Goal: Check status

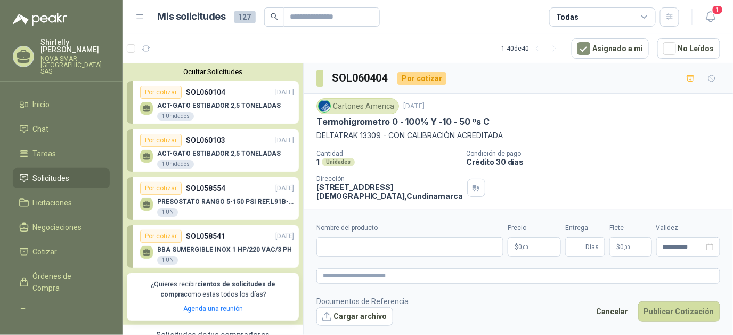
scroll to position [28, 0]
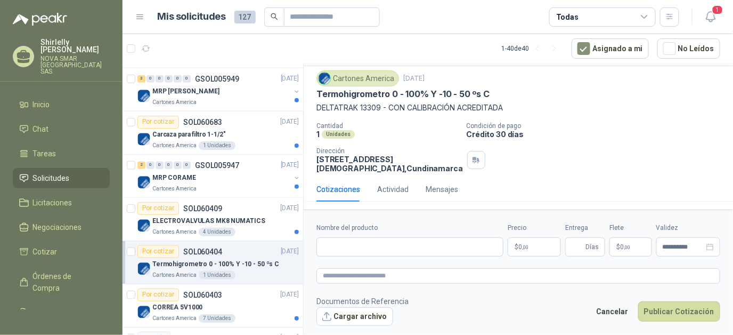
click at [53, 172] on span "Solicitudes" at bounding box center [51, 178] width 37 height 12
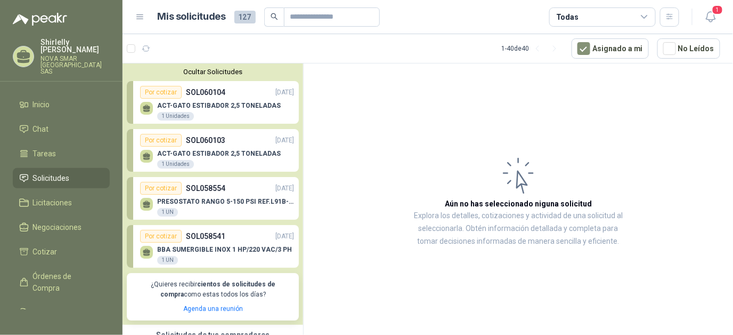
click at [46, 173] on span "Solicitudes" at bounding box center [51, 178] width 37 height 12
click at [213, 247] on p "BBA SUMERGIBLE INOX 1 HP/220 VAC/3 PH" at bounding box center [224, 249] width 135 height 7
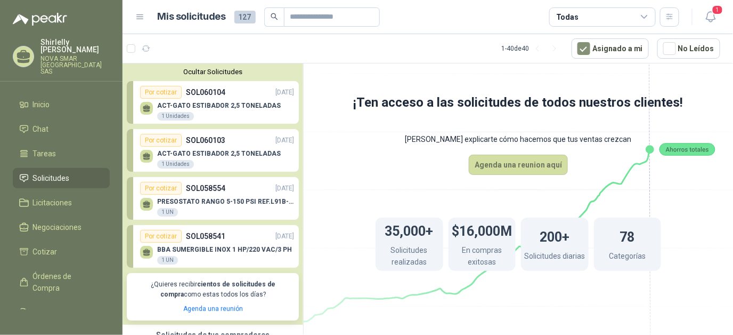
click at [202, 239] on p "SOL058541" at bounding box center [205, 236] width 39 height 12
click at [202, 236] on p "SOL058541" at bounding box center [205, 236] width 39 height 12
click at [163, 236] on div "Por cotizar" at bounding box center [161, 236] width 42 height 13
